Goal: Task Accomplishment & Management: Manage account settings

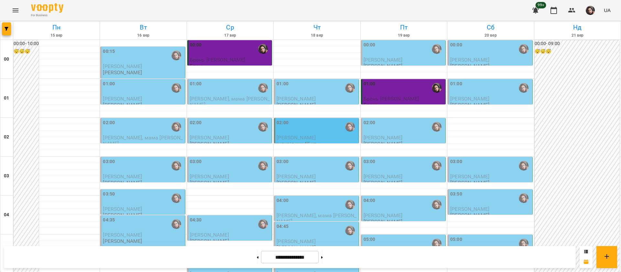
click at [316, 128] on div "02:00" at bounding box center [317, 126] width 81 height 15
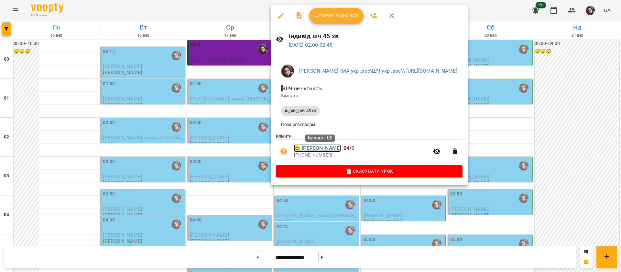
click at [326, 151] on link "😀 Майя Господінова" at bounding box center [317, 148] width 47 height 8
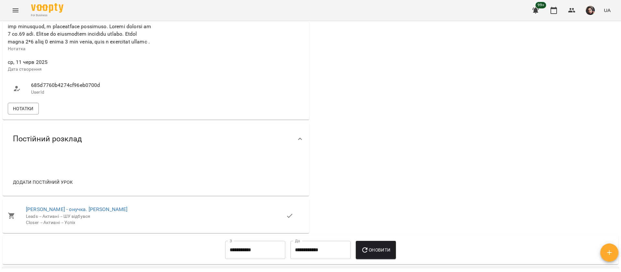
scroll to position [340, 0]
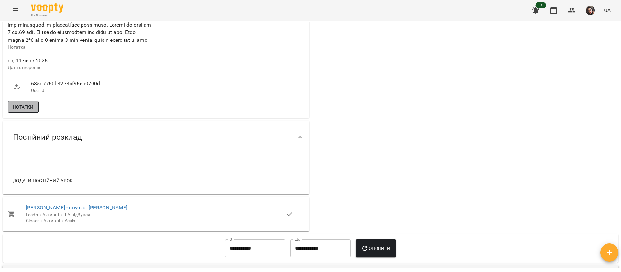
click at [14, 111] on span "Нотатки" at bounding box center [23, 107] width 21 height 8
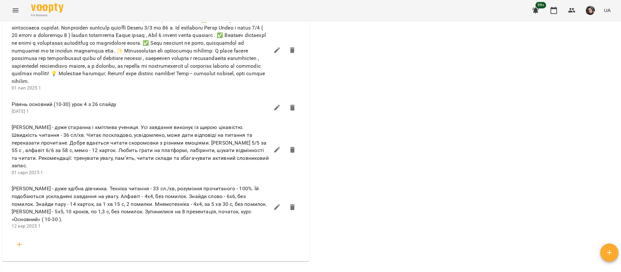
scroll to position [437, 0]
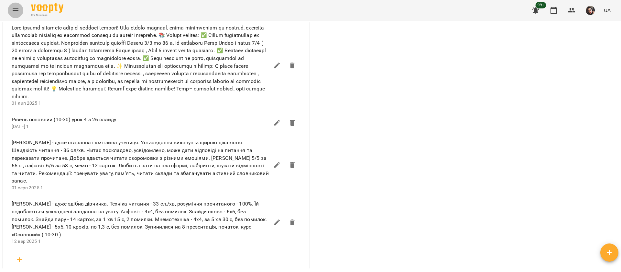
click at [11, 8] on button "Menu" at bounding box center [16, 11] width 16 height 16
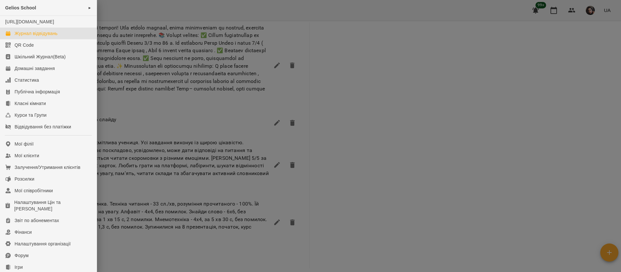
click at [28, 37] on div "Журнал відвідувань" at bounding box center [36, 33] width 43 height 6
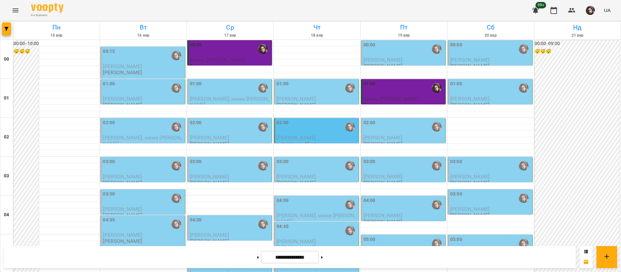
scroll to position [633, 0]
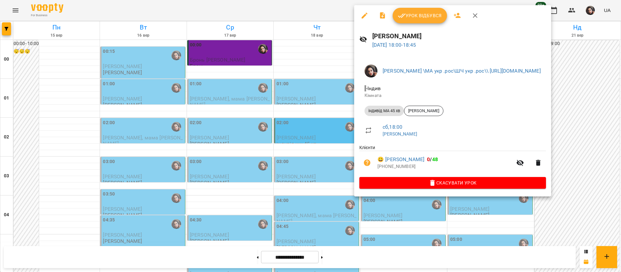
click at [321, 9] on div at bounding box center [310, 136] width 621 height 272
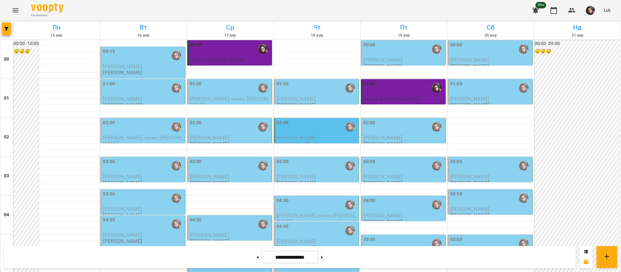
scroll to position [730, 0]
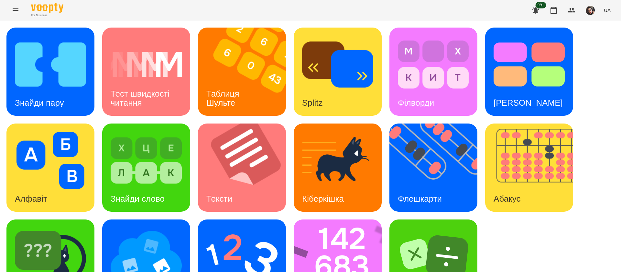
scroll to position [0, 0]
click at [420, 161] on img at bounding box center [438, 167] width 96 height 88
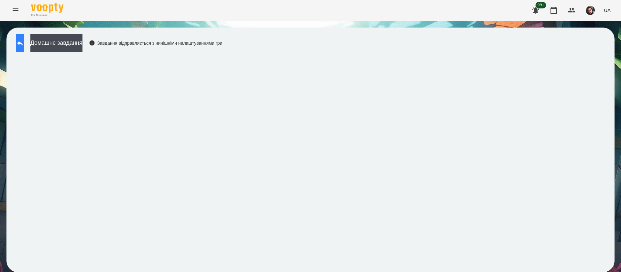
click at [24, 48] on button at bounding box center [20, 43] width 8 height 18
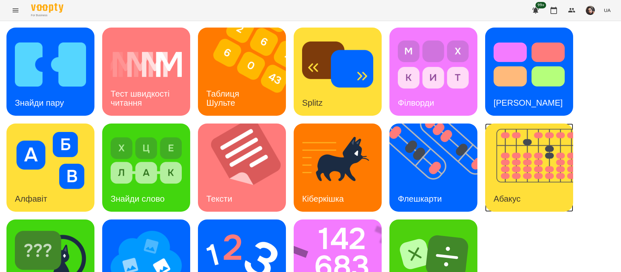
click at [517, 165] on img at bounding box center [534, 167] width 96 height 88
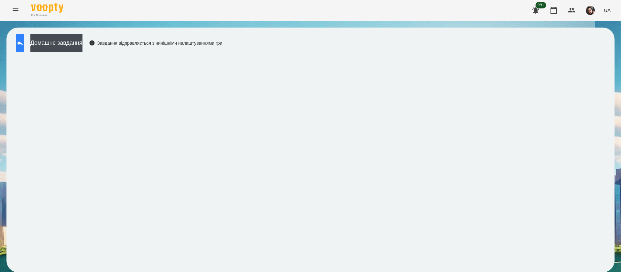
click at [24, 43] on icon at bounding box center [20, 43] width 8 height 8
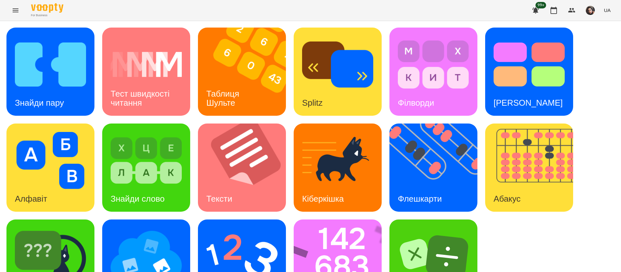
scroll to position [42, 0]
click at [83, 243] on div "[PERSON_NAME]" at bounding box center [50, 263] width 88 height 88
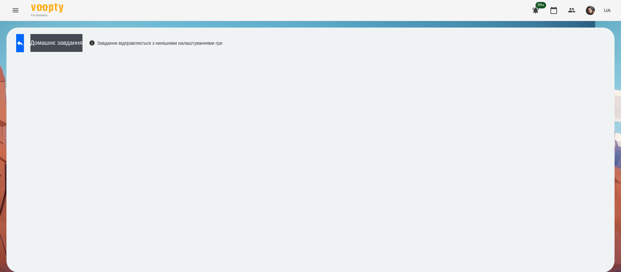
scroll to position [0, 0]
click at [24, 41] on icon at bounding box center [20, 43] width 8 height 8
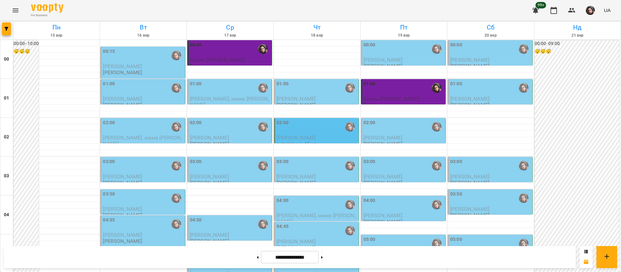
scroll to position [438, 0]
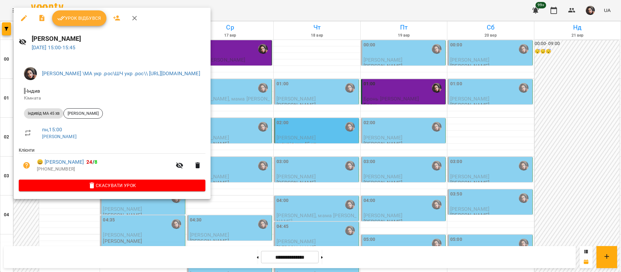
click at [79, 14] on span "Урок відбувся" at bounding box center [79, 18] width 44 height 8
